Goal: Find specific page/section: Find specific page/section

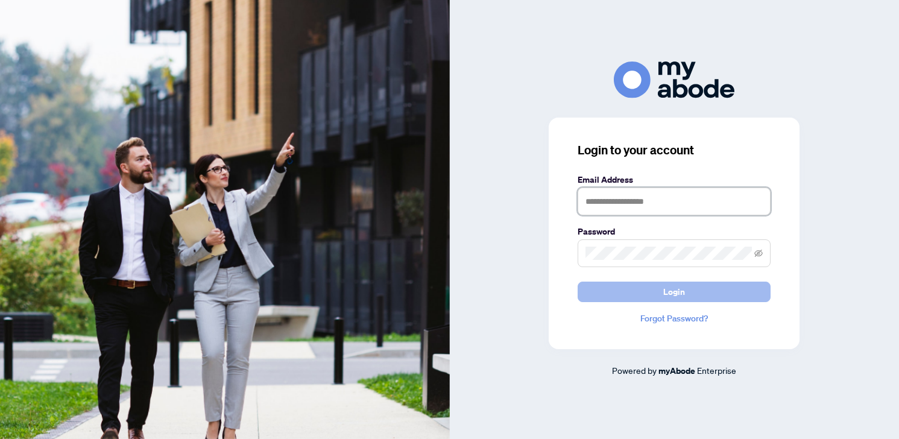
type input "**********"
click at [700, 287] on button "Login" at bounding box center [673, 291] width 193 height 20
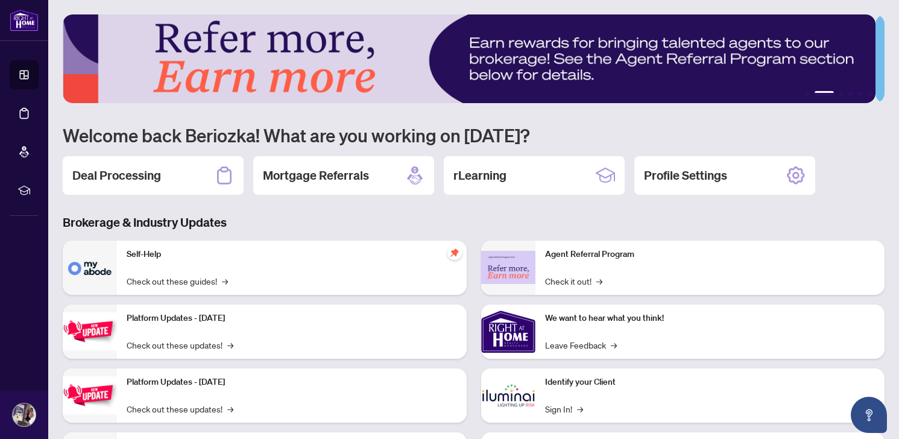
click at [580, 380] on p "Identify your Client" at bounding box center [710, 381] width 330 height 13
click at [517, 386] on img at bounding box center [508, 395] width 54 height 54
click at [571, 410] on link "Sign In! →" at bounding box center [564, 408] width 38 height 13
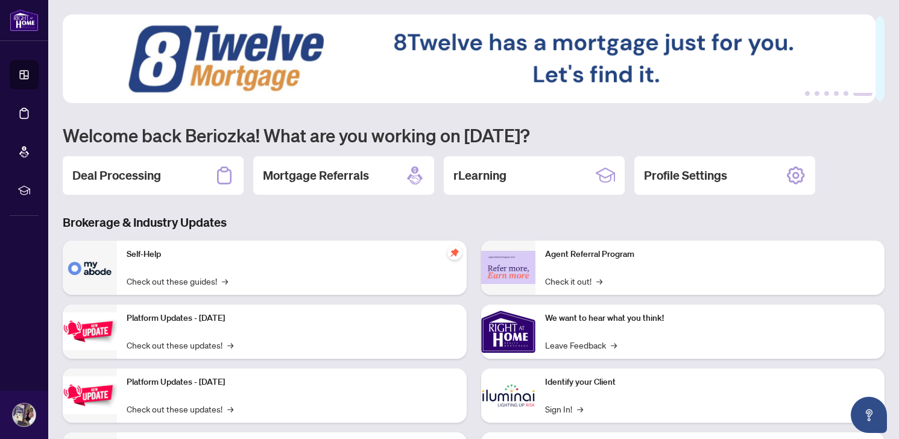
click at [599, 389] on div "Identify your Client Sign In! →" at bounding box center [710, 395] width 350 height 54
click at [522, 393] on img at bounding box center [508, 395] width 54 height 54
